Goal: Find specific page/section: Find specific page/section

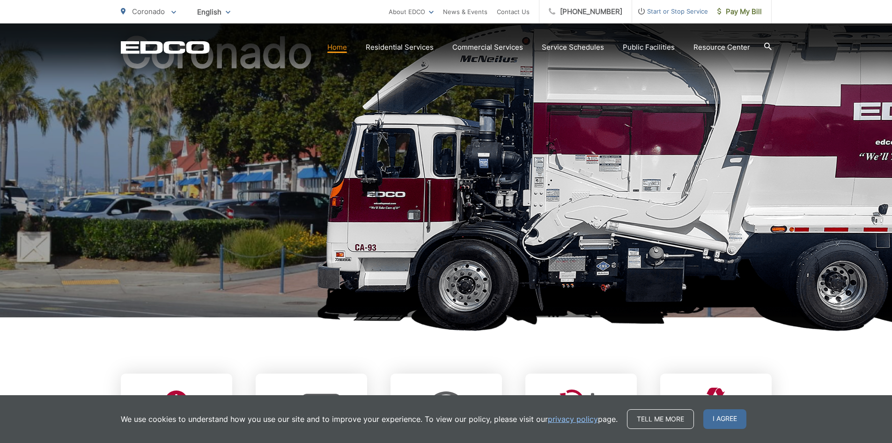
scroll to position [187, 0]
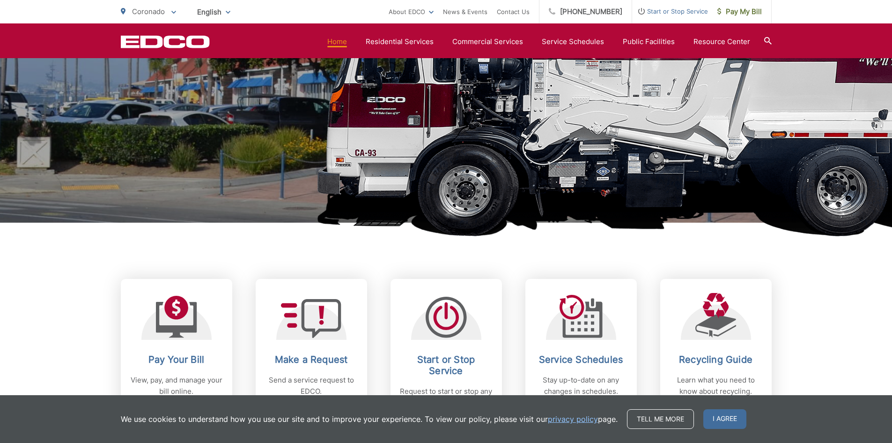
click at [727, 416] on span "I agree" at bounding box center [725, 419] width 43 height 20
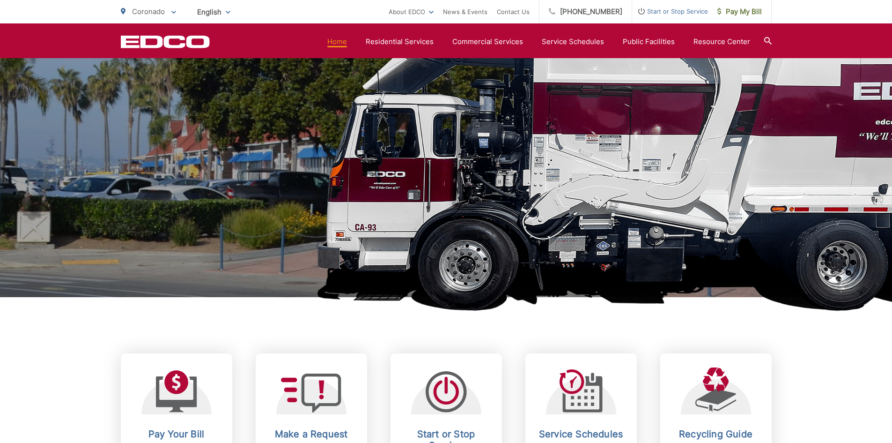
scroll to position [0, 0]
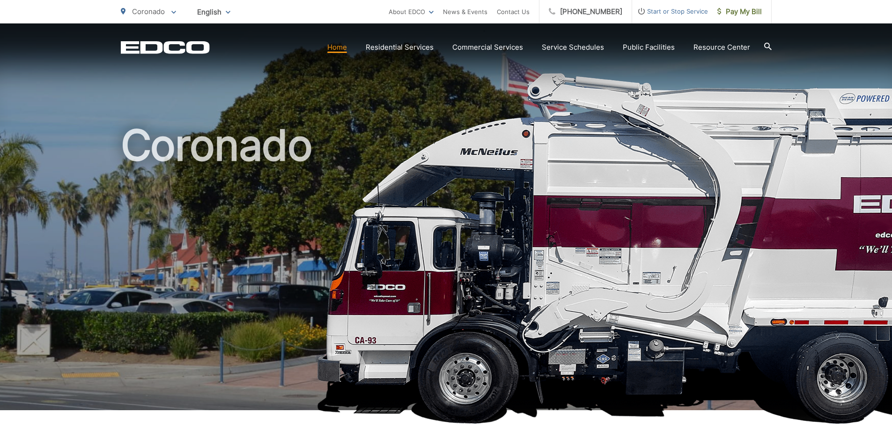
click at [341, 47] on link "Home" at bounding box center [337, 47] width 20 height 11
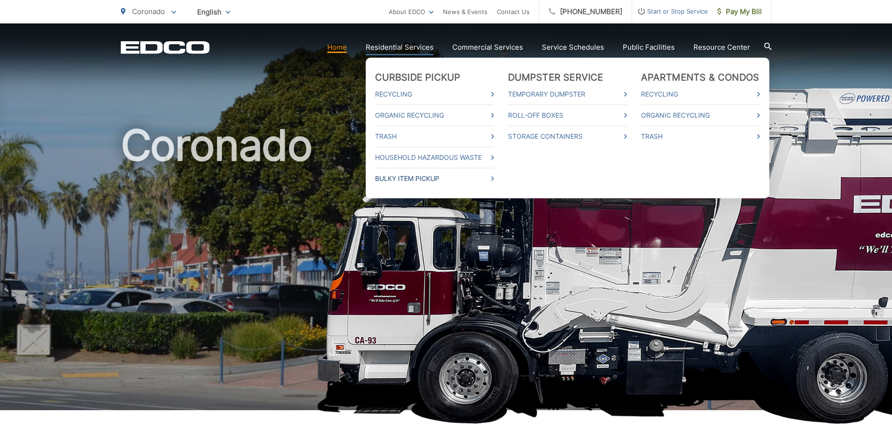
click at [408, 178] on link "Bulky Item Pickup" at bounding box center [434, 178] width 119 height 11
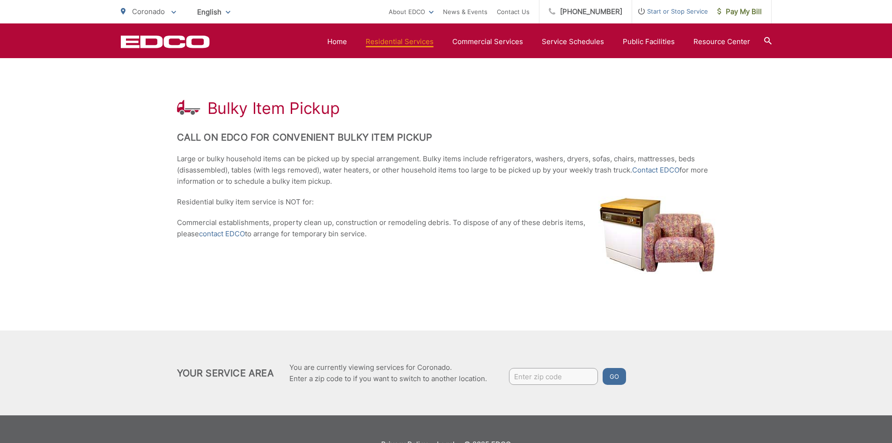
scroll to position [128, 0]
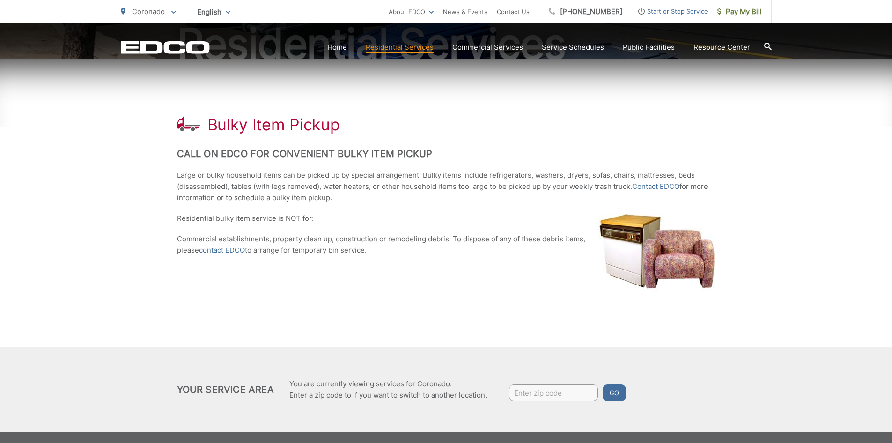
click at [558, 396] on input "Enter zip code" at bounding box center [553, 392] width 89 height 17
type input "92118"
click at [603, 384] on button "Go" at bounding box center [614, 392] width 23 height 17
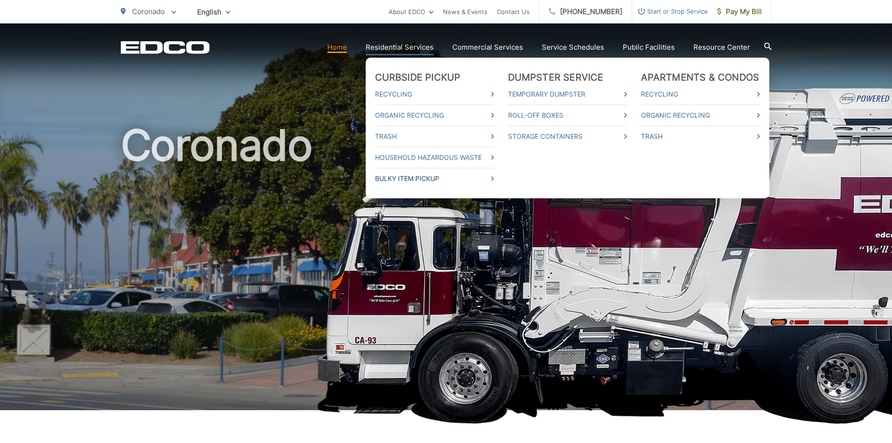
click at [412, 178] on link "Bulky Item Pickup" at bounding box center [434, 178] width 119 height 11
